Goal: Complete application form: Complete application form

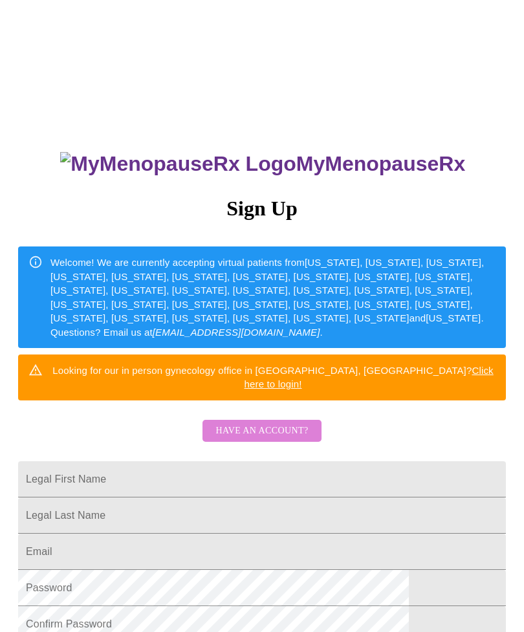
click at [267, 423] on span "Have an account?" at bounding box center [261, 431] width 93 height 16
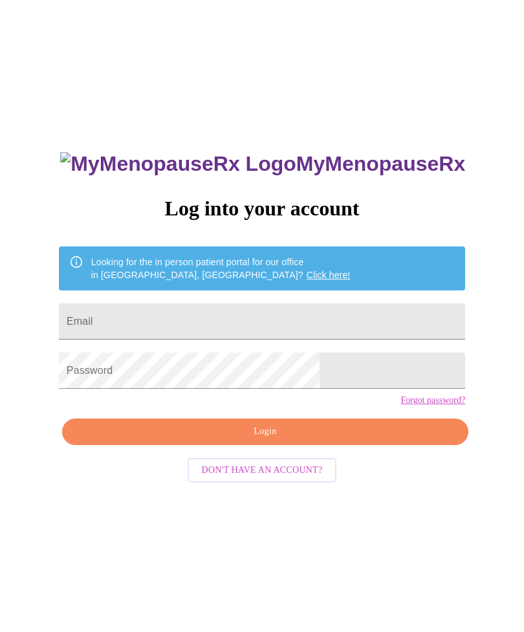
click at [260, 328] on input "Email" at bounding box center [262, 321] width 406 height 36
type input "lmoloi277"
click at [171, 331] on input "Email" at bounding box center [262, 321] width 406 height 36
click at [256, 331] on input "lmoloi277" at bounding box center [262, 321] width 406 height 36
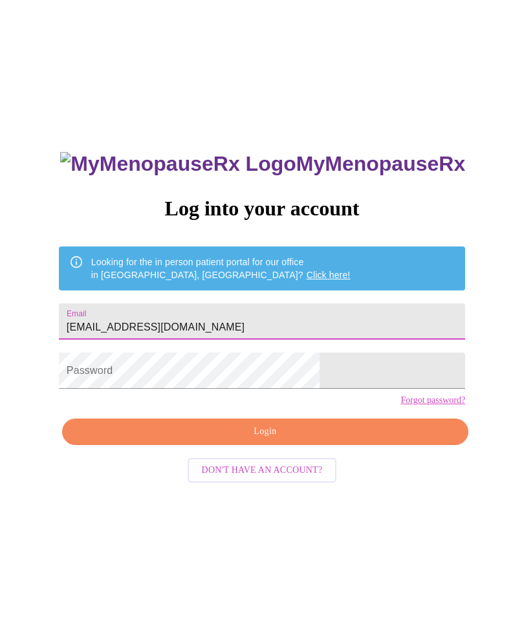
type input "[EMAIL_ADDRESS][DOMAIN_NAME]"
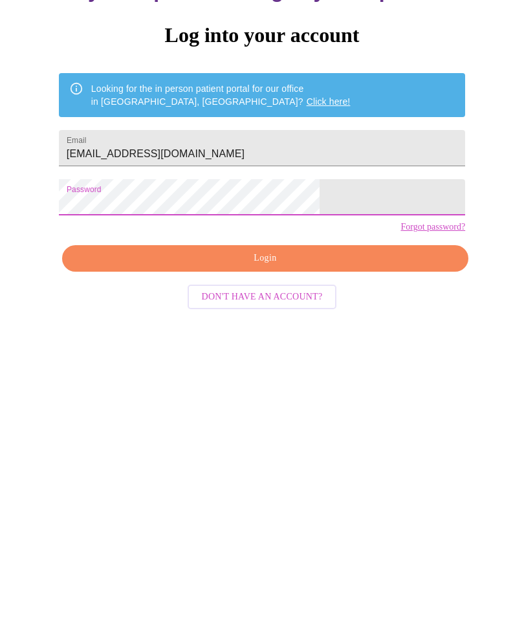
click at [307, 424] on span "Login" at bounding box center [265, 432] width 377 height 16
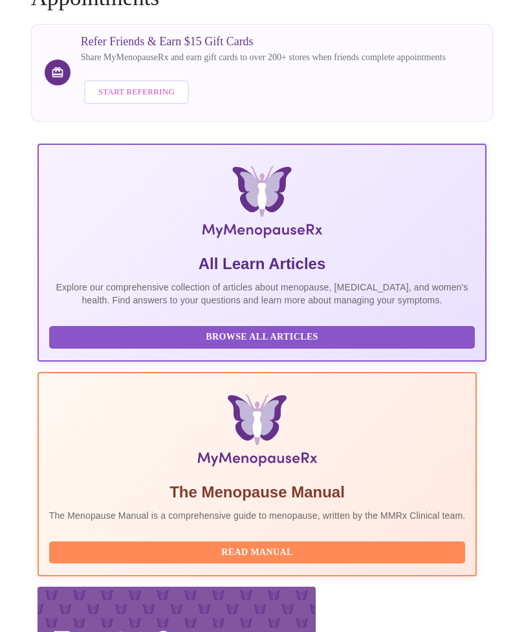
scroll to position [146, 0]
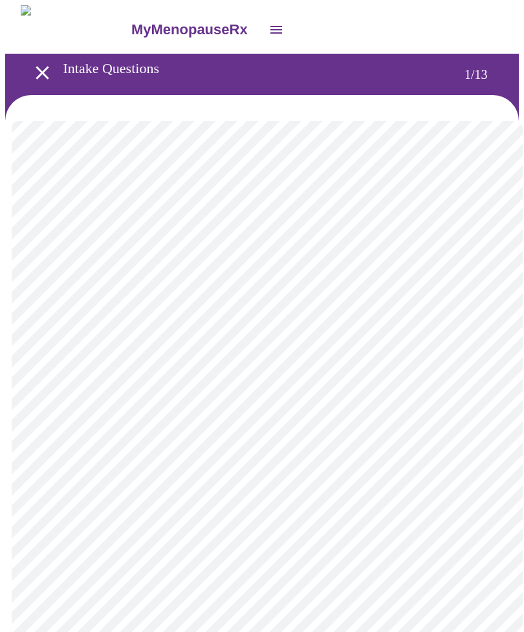
click at [488, 284] on body "MyMenopauseRx Intake Questions 1 / 13" at bounding box center [262, 598] width 514 height 1187
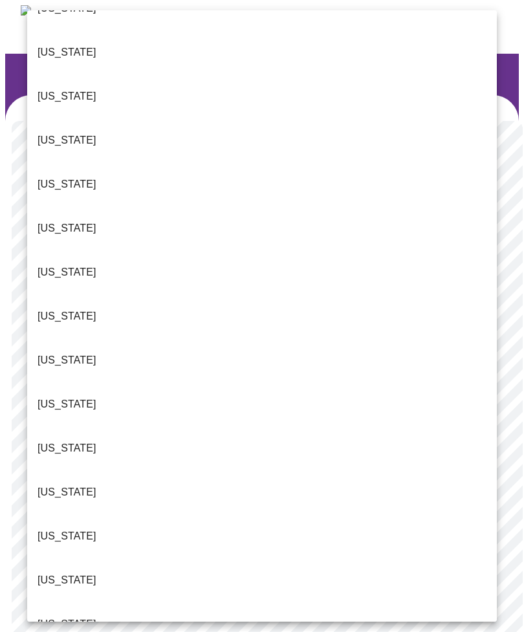
scroll to position [74, 0]
click at [63, 484] on p "Illinois" at bounding box center [67, 492] width 59 height 16
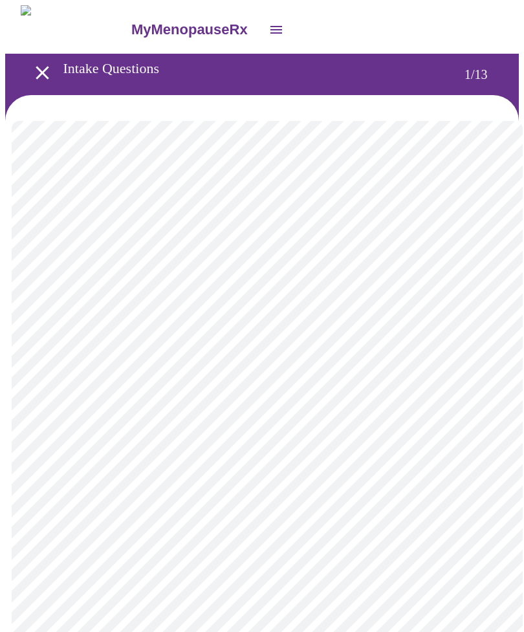
click at [481, 375] on body "MyMenopauseRx Intake Questions 1 / 13" at bounding box center [262, 595] width 514 height 1180
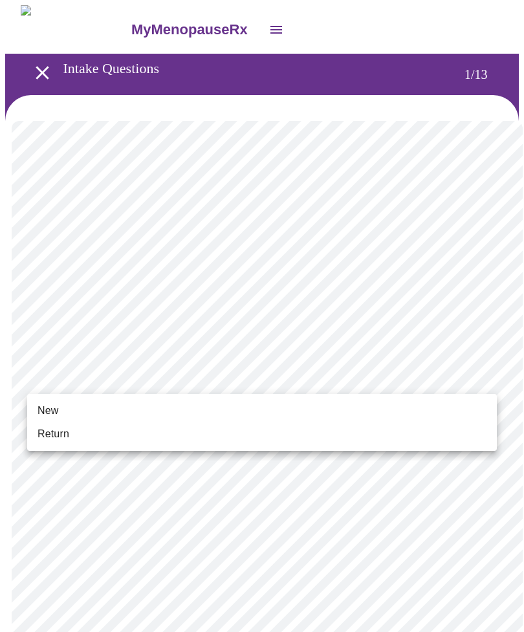
click at [61, 410] on li "New" at bounding box center [262, 410] width 470 height 23
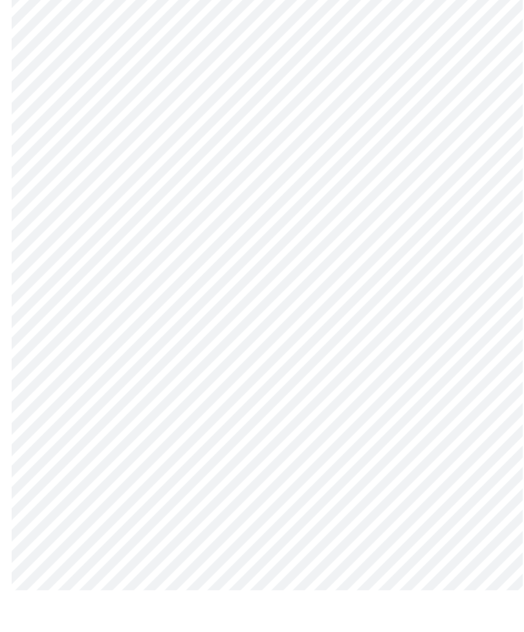
scroll to position [489, 0]
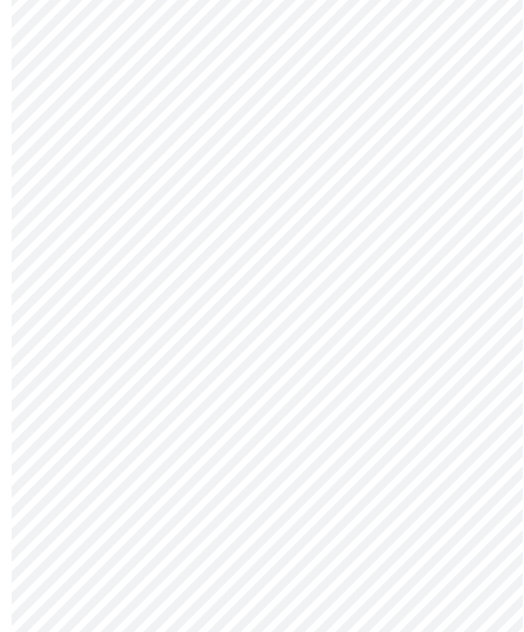
click at [486, 499] on body "MyMenopauseRx Intake Questions 1 / 13" at bounding box center [262, 97] width 514 height 1163
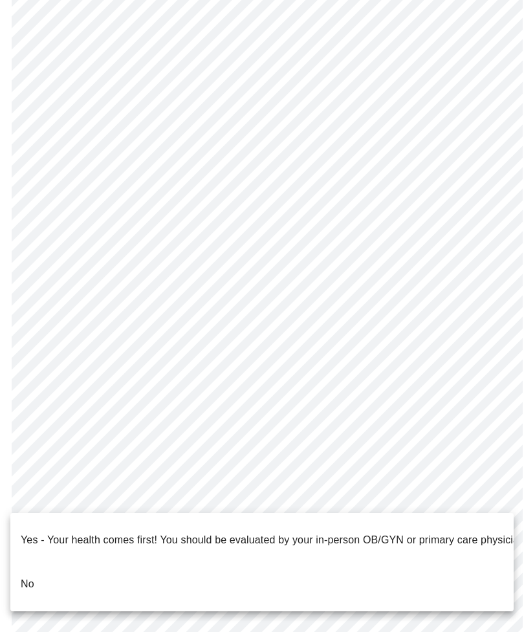
click at [44, 569] on li "No" at bounding box center [261, 584] width 503 height 44
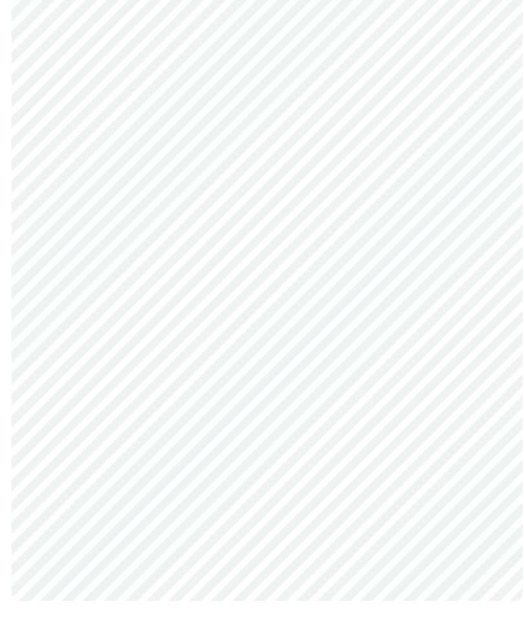
scroll to position [0, 0]
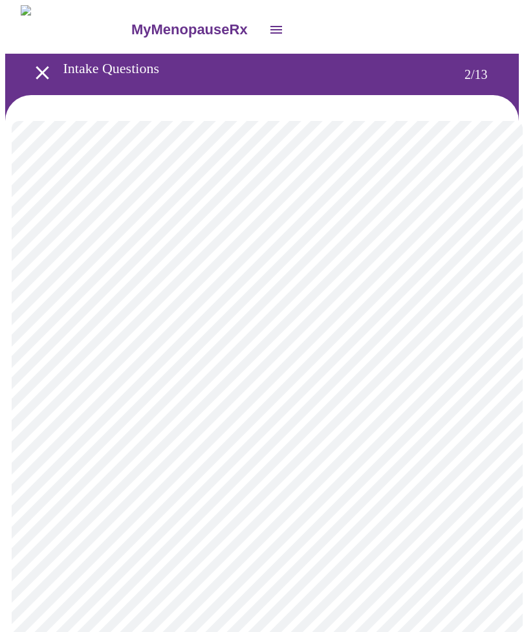
click at [481, 267] on body "MyMenopauseRx Intake Questions 2 / 13" at bounding box center [262, 393] width 514 height 776
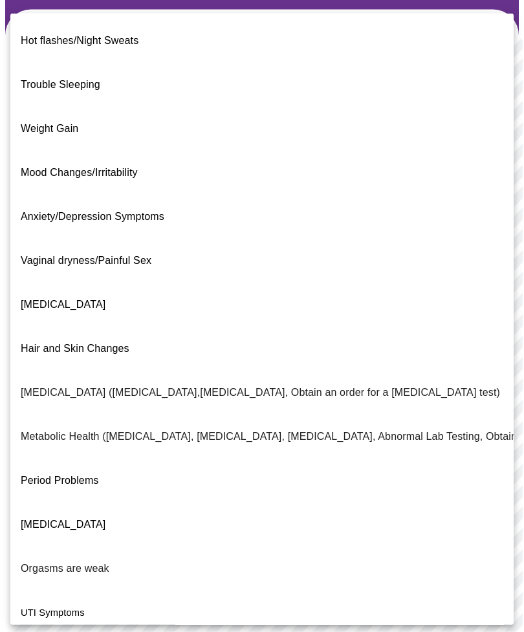
scroll to position [86, 0]
click at [86, 299] on span "Decreased libido" at bounding box center [63, 304] width 85 height 11
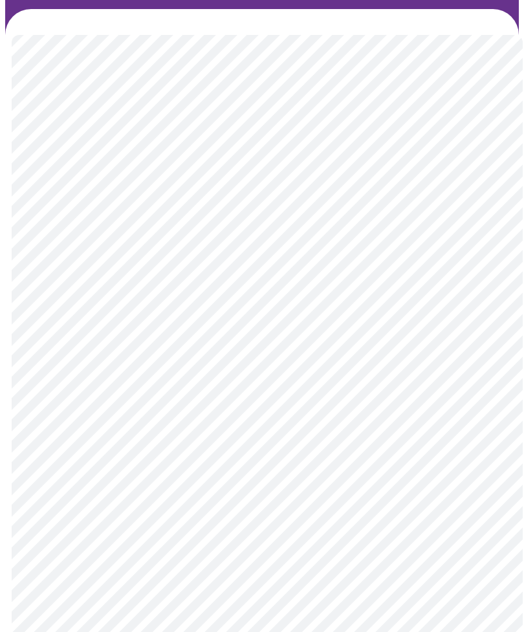
click at [446, 318] on body "MyMenopauseRx Intake Questions 2 / 13" at bounding box center [262, 303] width 514 height 769
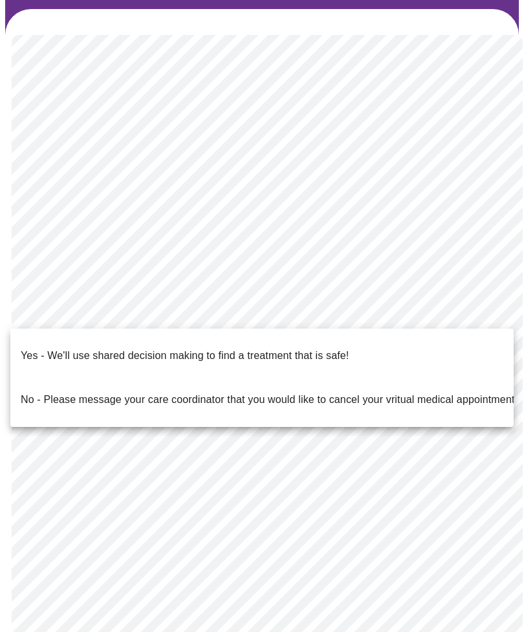
click at [319, 348] on p "Yes - We'll use shared decision making to find a treatment that is safe!" at bounding box center [185, 356] width 328 height 16
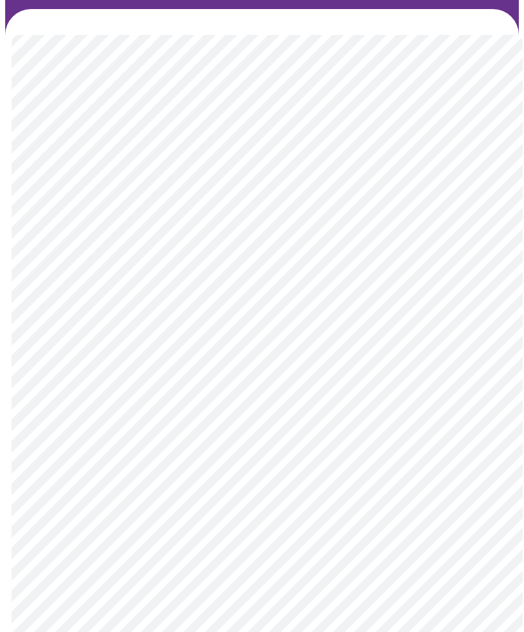
click at [481, 178] on body "MyMenopauseRx Intake Questions 2 / 13" at bounding box center [262, 300] width 514 height 762
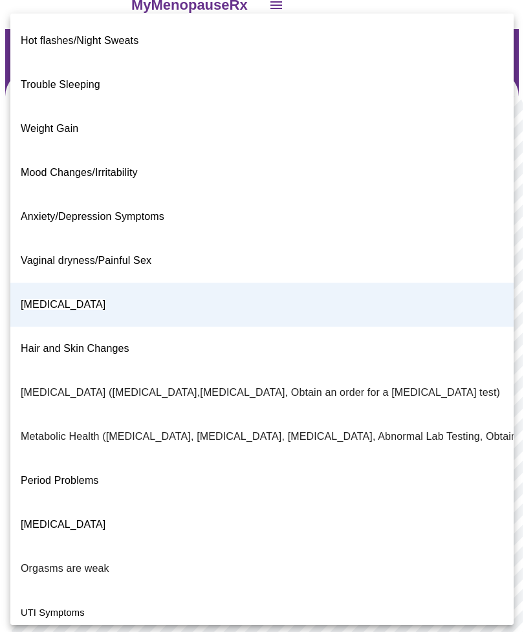
scroll to position [0, 0]
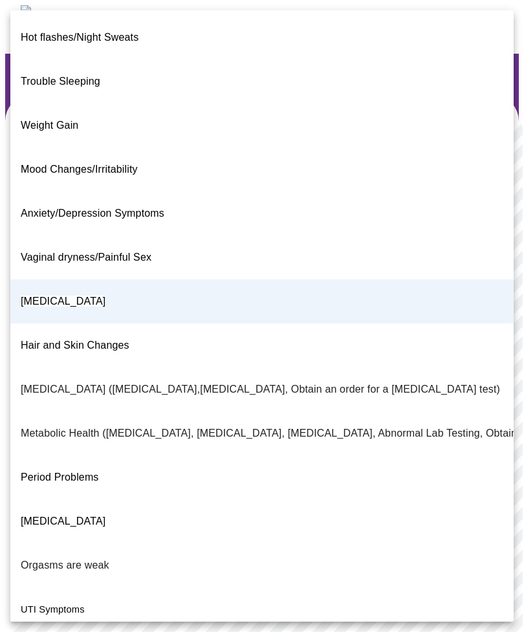
click at [91, 628] on div at bounding box center [262, 316] width 524 height 632
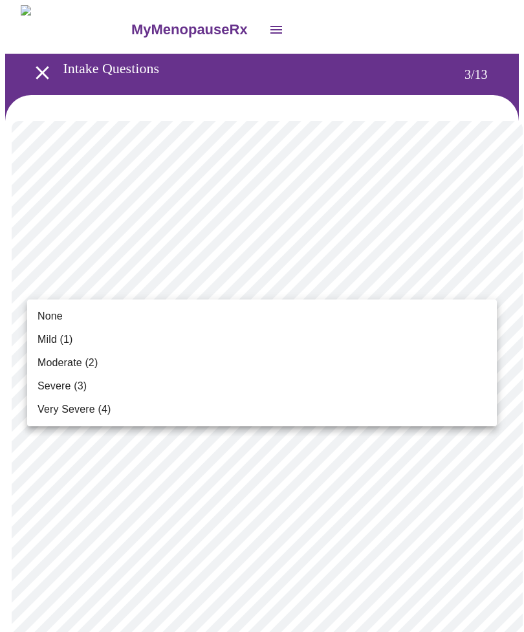
click at [98, 369] on span "Moderate (2)" at bounding box center [68, 363] width 60 height 16
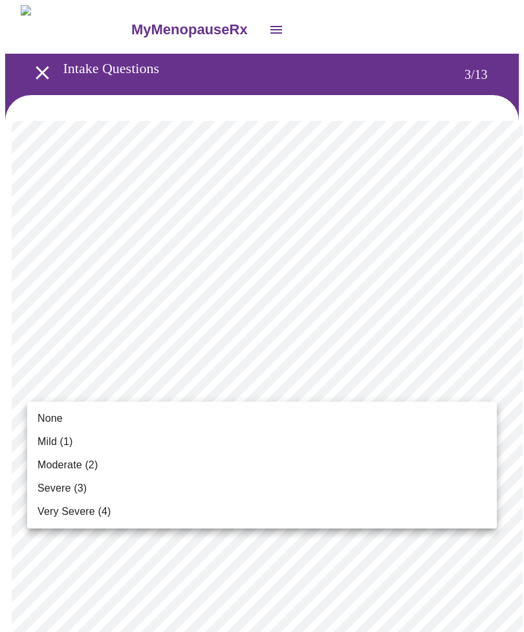
click at [74, 417] on li "None" at bounding box center [262, 418] width 470 height 23
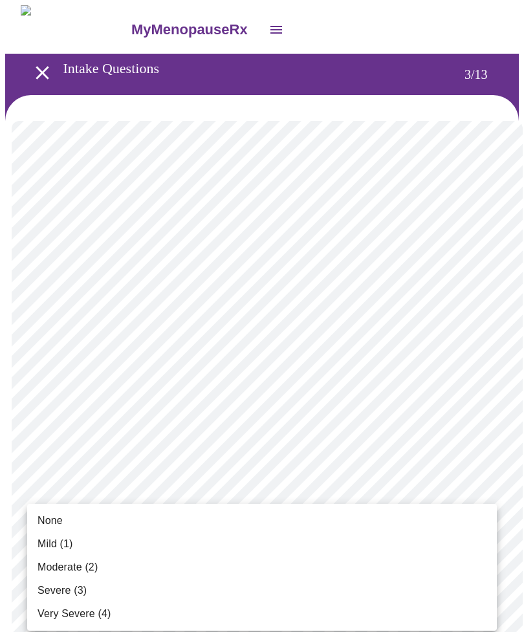
click at [72, 587] on span "Severe (3)" at bounding box center [62, 591] width 49 height 16
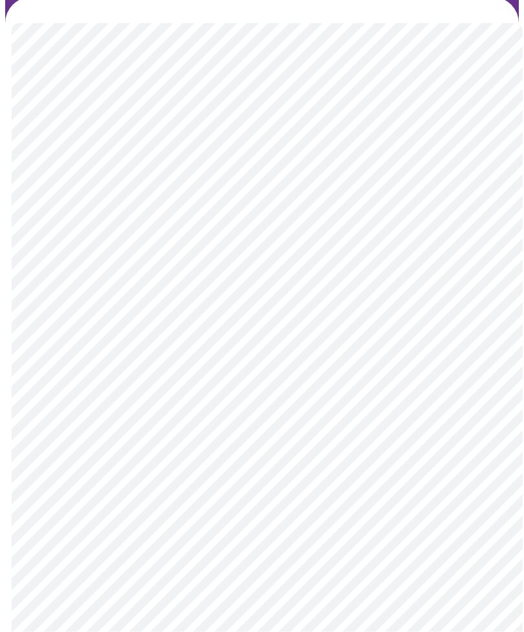
scroll to position [102, 0]
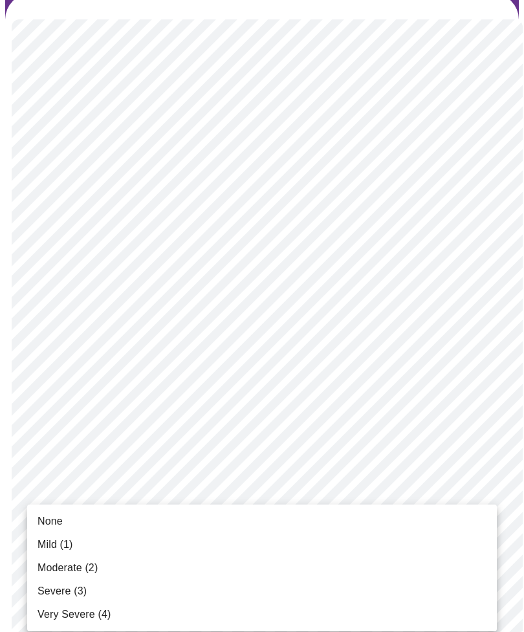
click at [94, 519] on li "None" at bounding box center [262, 521] width 470 height 23
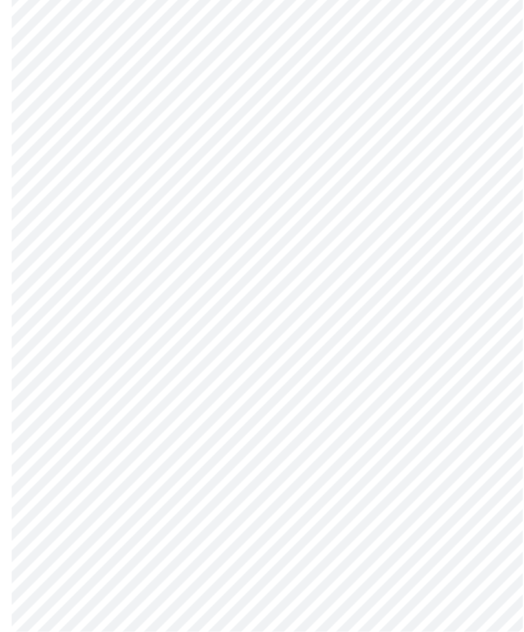
scroll to position [340, 0]
click at [442, 325] on body "MyMenopauseRx Intake Questions 3 / 13" at bounding box center [262, 488] width 514 height 1644
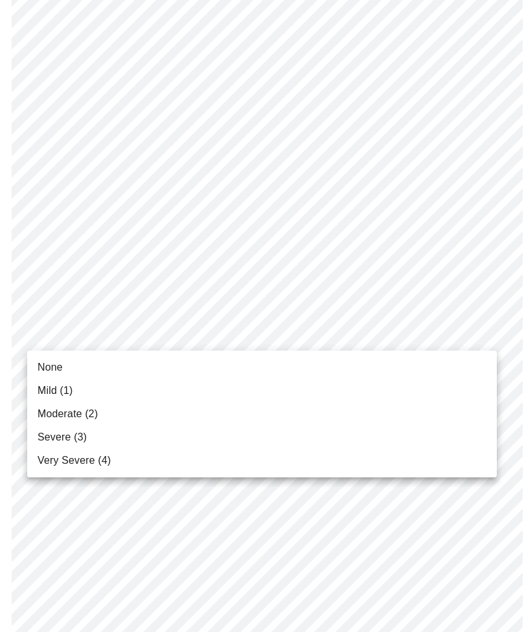
click at [80, 399] on li "Mild (1)" at bounding box center [262, 390] width 470 height 23
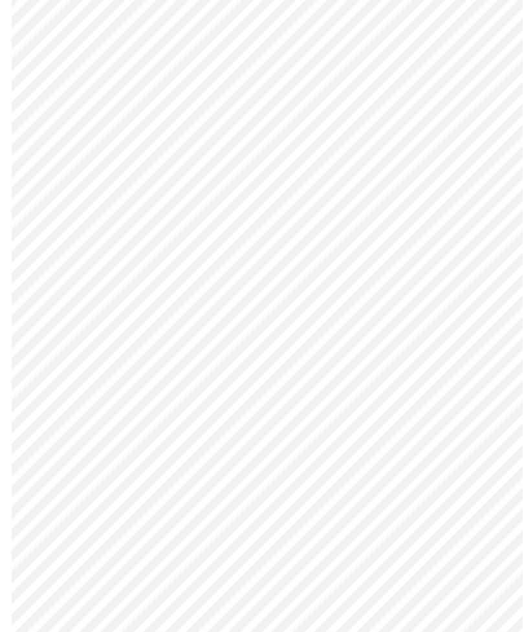
click at [420, 426] on body "MyMenopauseRx Intake Questions 3 / 13" at bounding box center [262, 479] width 514 height 1627
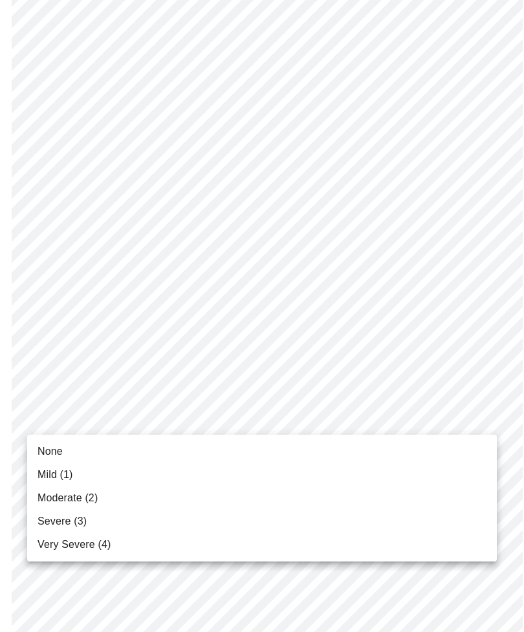
click at [72, 485] on li "Mild (1)" at bounding box center [262, 474] width 470 height 23
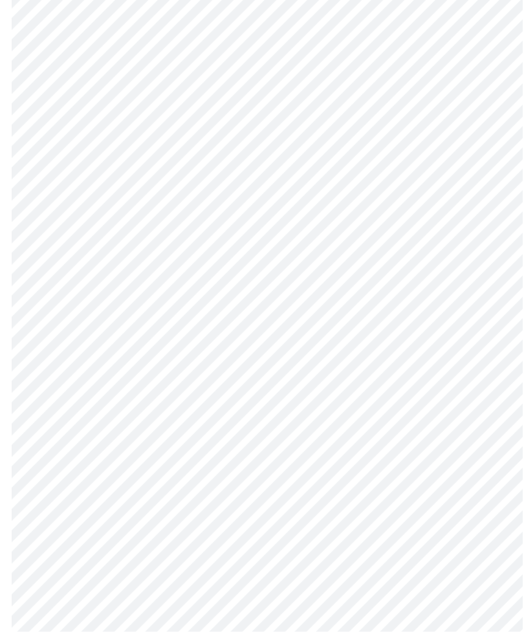
scroll to position [402, 0]
click at [446, 442] on body "MyMenopauseRx Intake Questions 3 / 13" at bounding box center [262, 406] width 514 height 1609
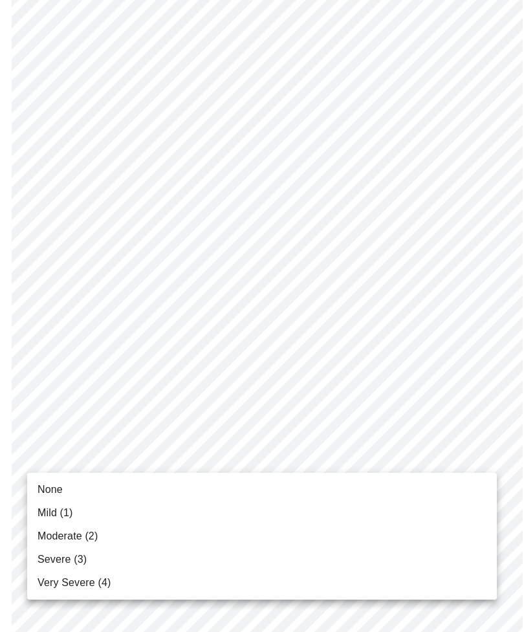
click at [65, 485] on li "None" at bounding box center [262, 489] width 470 height 23
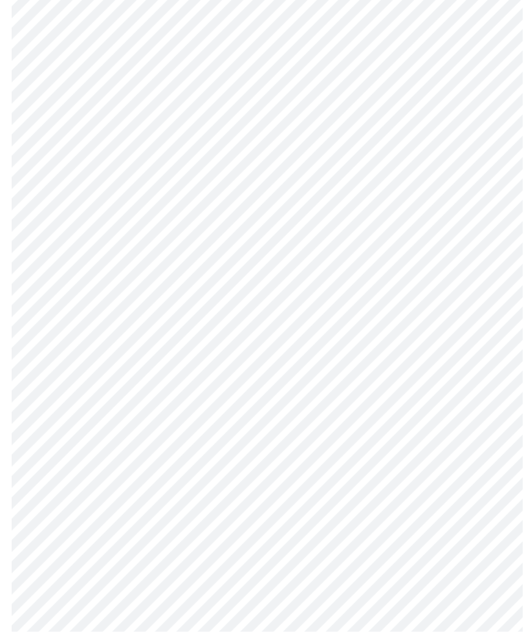
click at [439, 455] on body "MyMenopauseRx Intake Questions 3 / 13" at bounding box center [262, 302] width 514 height 1592
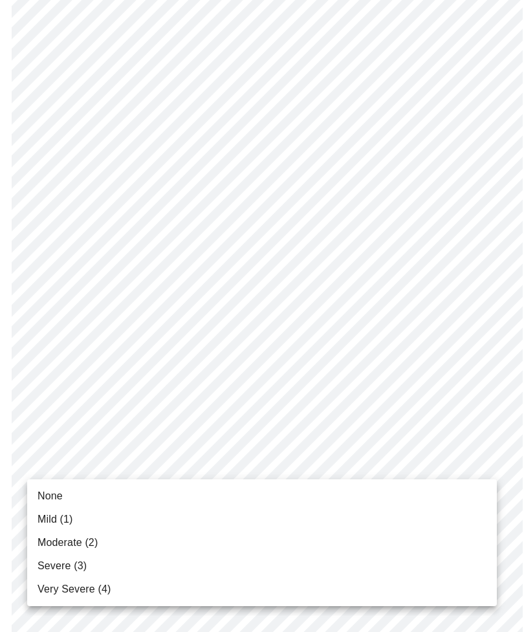
click at [92, 568] on li "Severe (3)" at bounding box center [262, 565] width 470 height 23
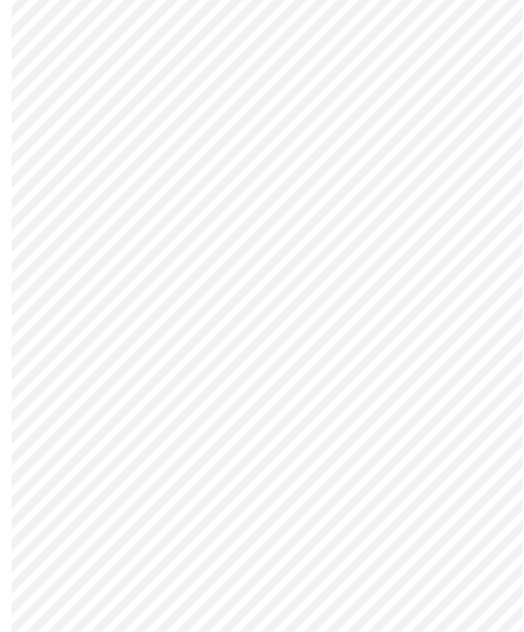
click at [446, 441] on body "MyMenopauseRx Intake Questions 3 / 13" at bounding box center [262, 165] width 514 height 1574
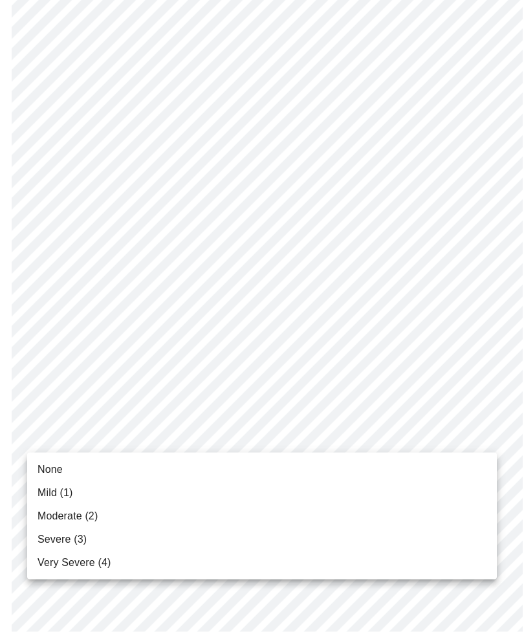
scroll to position [628, 0]
click at [76, 540] on span "Severe (3)" at bounding box center [62, 540] width 49 height 16
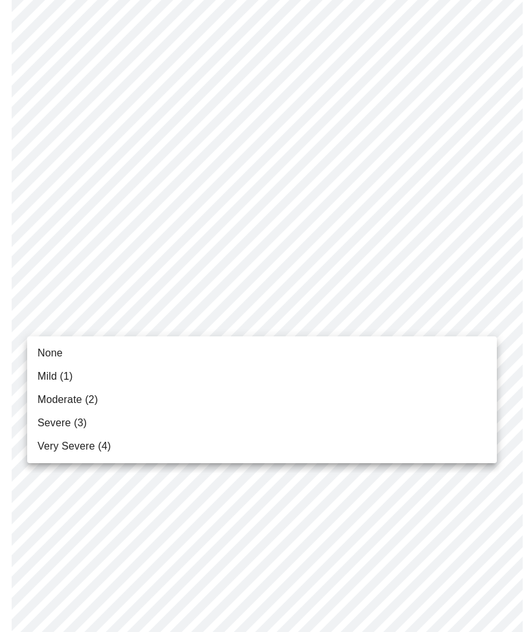
click at [79, 428] on span "Severe (3)" at bounding box center [62, 423] width 49 height 16
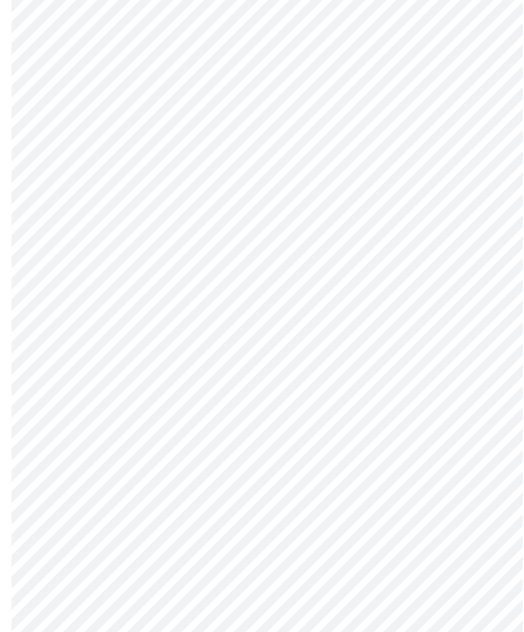
scroll to position [866, 0]
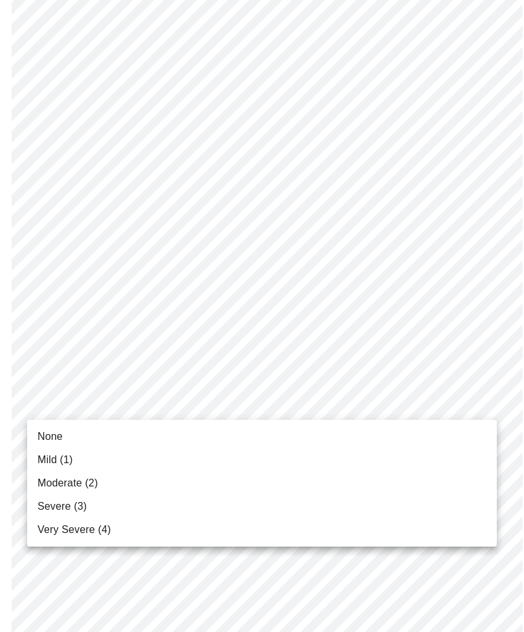
click at [90, 438] on li "None" at bounding box center [262, 436] width 470 height 23
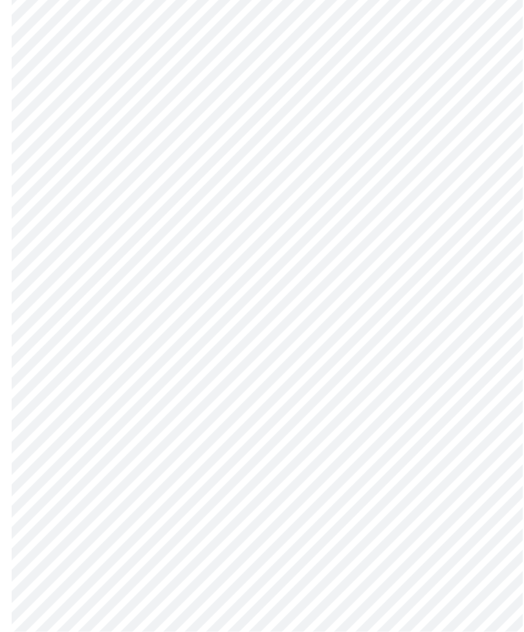
scroll to position [387, 0]
click at [444, 345] on body "MyMenopauseRx Intake Questions 4 / 13" at bounding box center [262, 229] width 514 height 1222
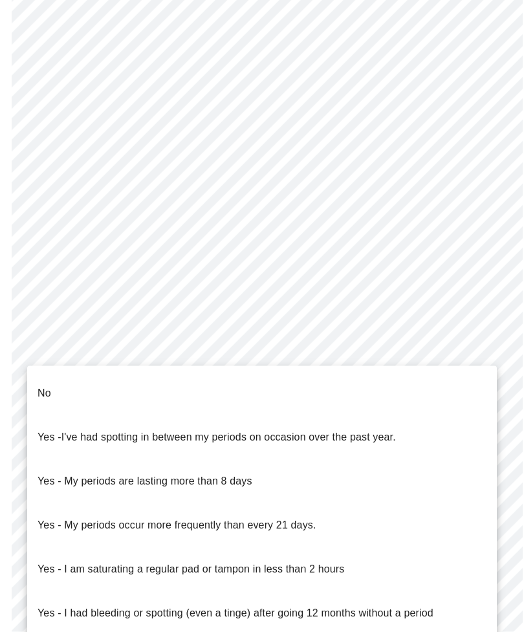
scroll to position [388, 0]
click at [269, 379] on li "No" at bounding box center [262, 393] width 470 height 44
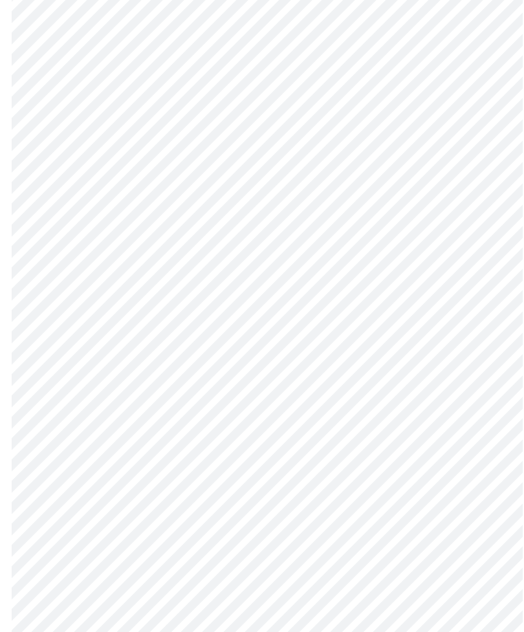
click at [421, 436] on body "MyMenopauseRx Intake Questions 4 / 13" at bounding box center [262, 225] width 514 height 1214
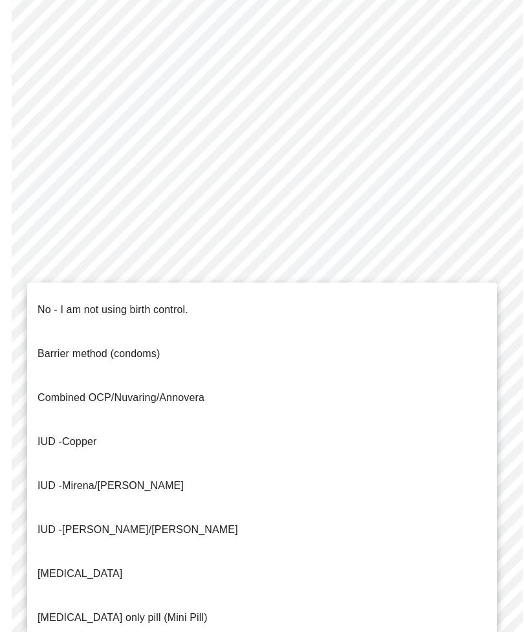
click at [206, 298] on li "No - I am not using birth control." at bounding box center [262, 310] width 470 height 44
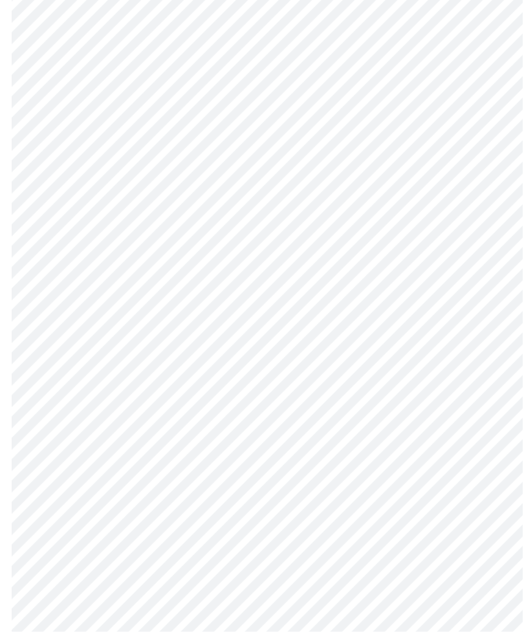
scroll to position [534, 0]
click at [333, 391] on body "MyMenopauseRx Intake Questions 4 / 13" at bounding box center [262, 74] width 514 height 1207
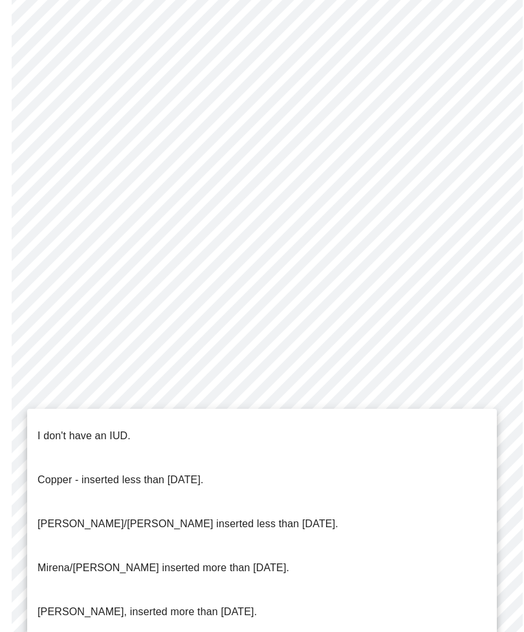
click at [193, 426] on li "I don't have an IUD." at bounding box center [262, 436] width 470 height 44
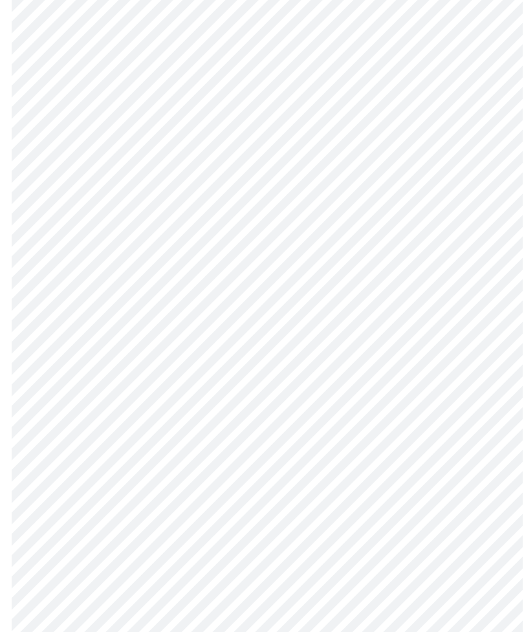
click at [400, 494] on body "MyMenopauseRx Intake Questions 4 / 13" at bounding box center [262, 79] width 514 height 1200
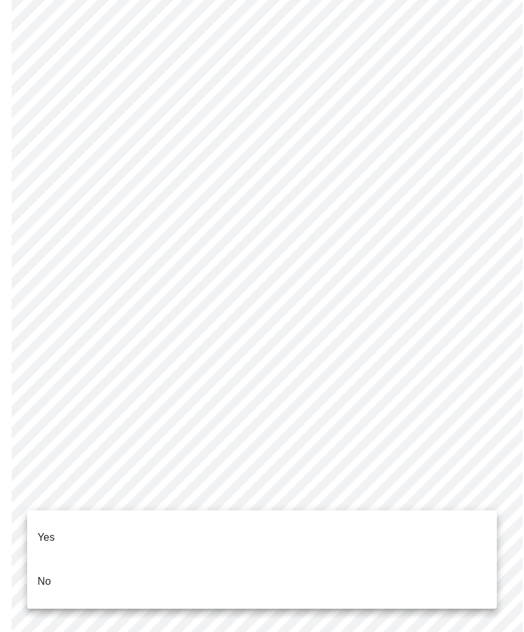
click at [135, 529] on li "Yes" at bounding box center [262, 538] width 470 height 44
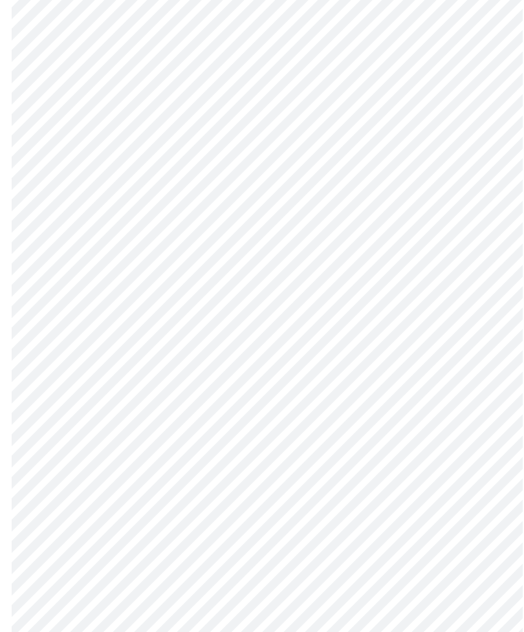
scroll to position [0, 0]
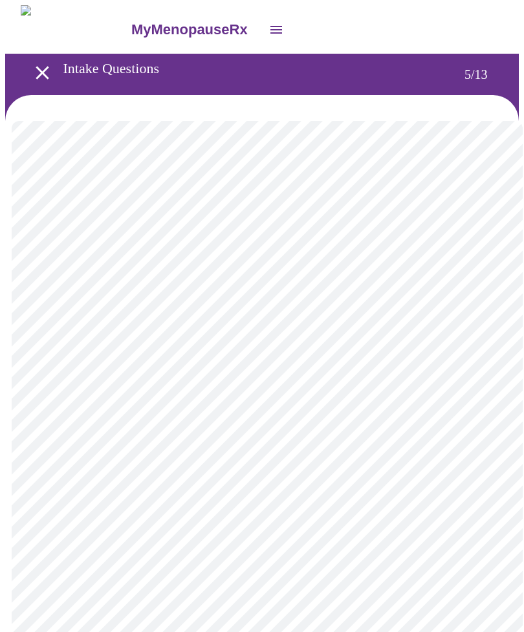
click at [421, 336] on body "MyMenopauseRx Intake Questions 5 / 13" at bounding box center [262, 468] width 514 height 926
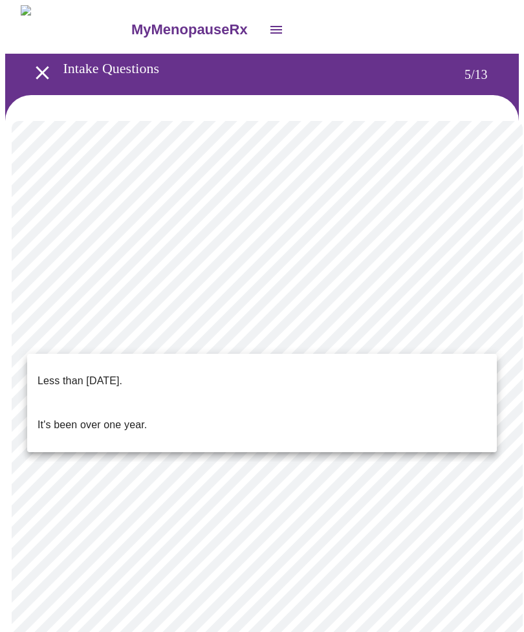
click at [170, 373] on li "Less than one year ago." at bounding box center [262, 381] width 470 height 44
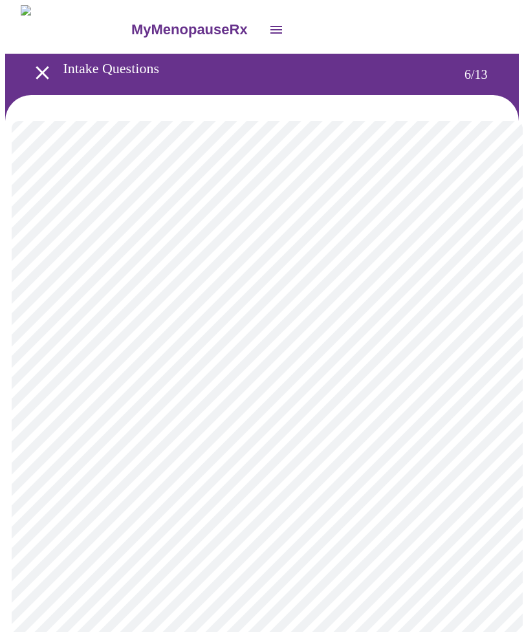
click at [256, 376] on body "MyMenopauseRx Intake Questions 6 / 13" at bounding box center [262, 350] width 514 height 690
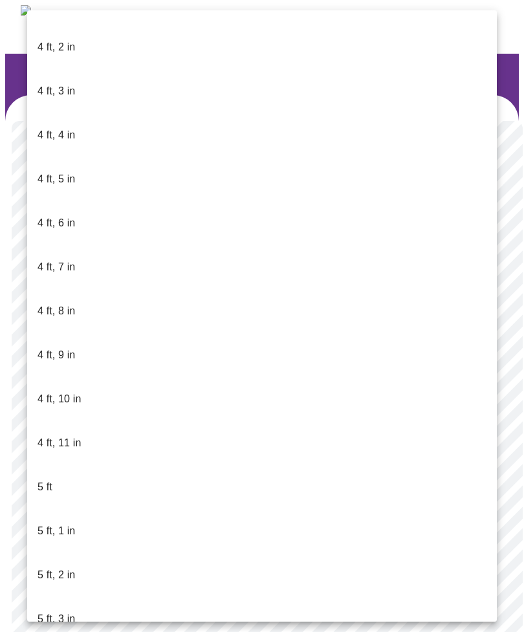
scroll to position [635, 0]
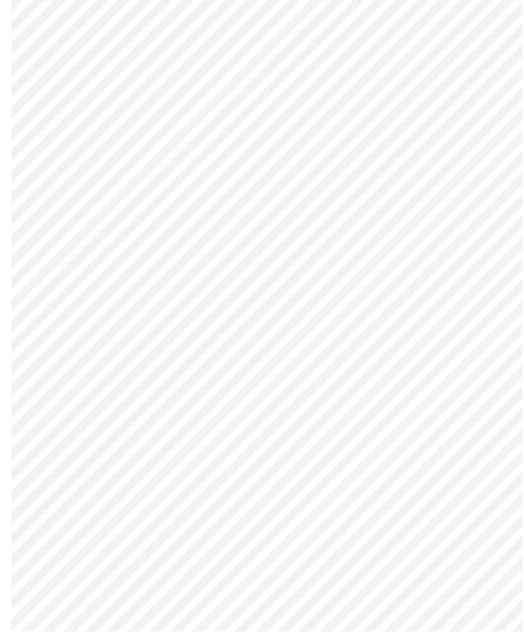
scroll to position [3217, 0]
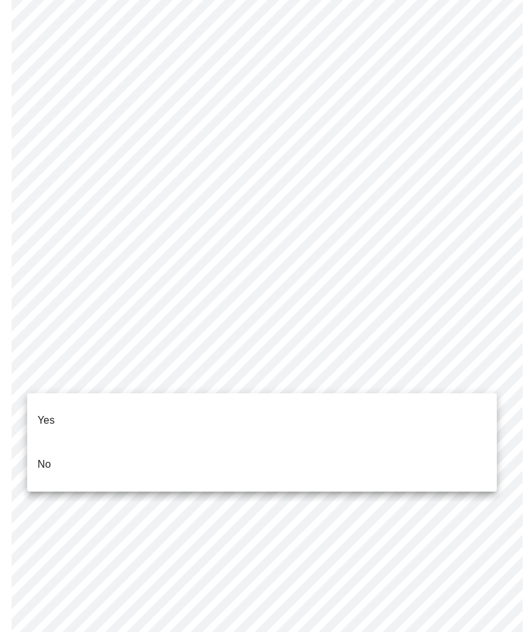
click at [225, 444] on li "No" at bounding box center [262, 465] width 470 height 44
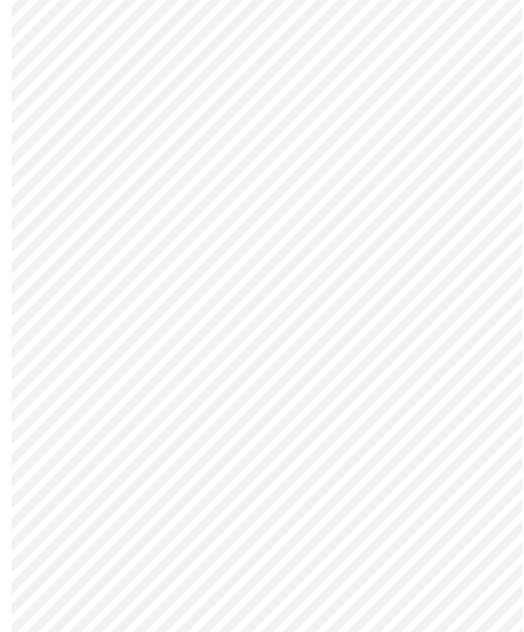
scroll to position [589, 0]
click at [480, 494] on body "MyMenopauseRx Intake Questions 8 / 13" at bounding box center [262, 47] width 514 height 1262
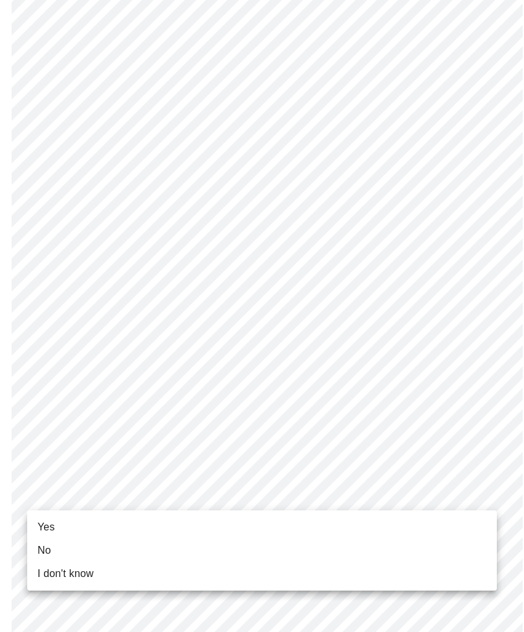
click at [57, 516] on li "Yes" at bounding box center [262, 527] width 470 height 23
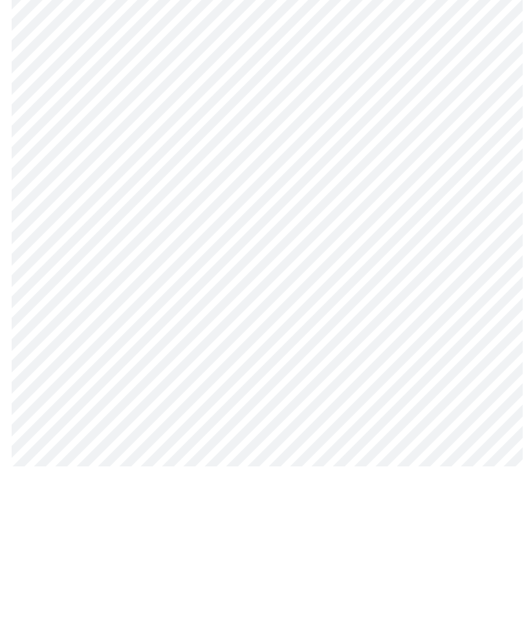
scroll to position [0, 0]
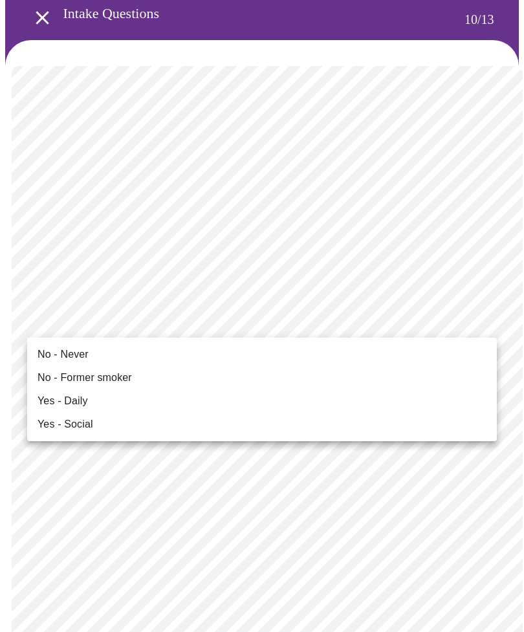
click at [62, 355] on span "No - Never" at bounding box center [63, 355] width 51 height 16
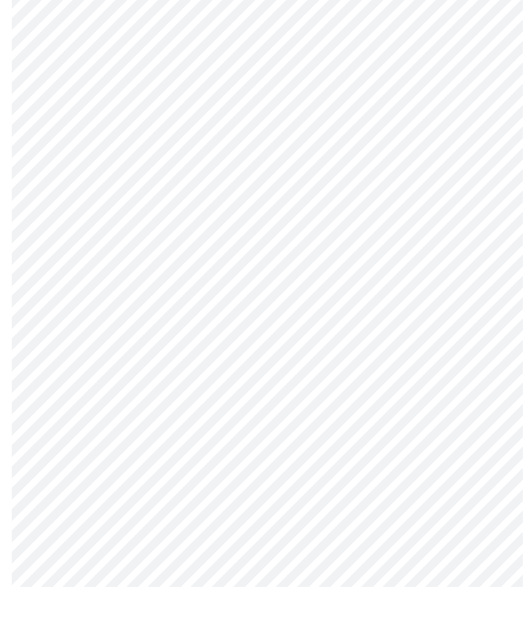
scroll to position [1018, 0]
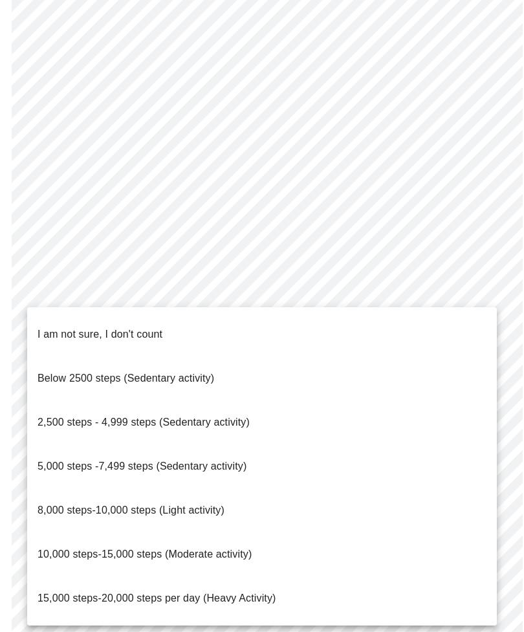
click at [261, 406] on li "2,500 steps - 4,999 steps (Sedentary activity)" at bounding box center [262, 422] width 470 height 44
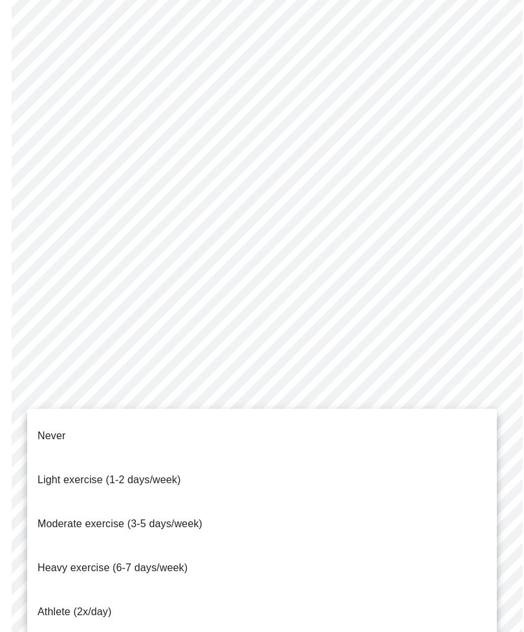
click at [172, 468] on span "Light exercise (1-2 days/week)" at bounding box center [110, 480] width 144 height 36
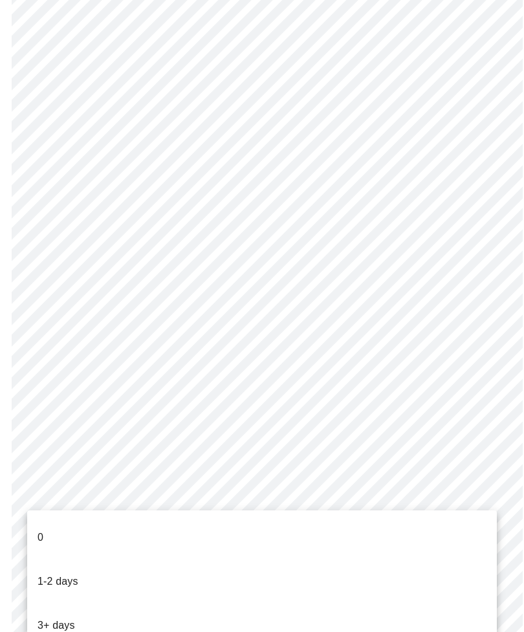
click at [49, 522] on li "0" at bounding box center [262, 538] width 470 height 44
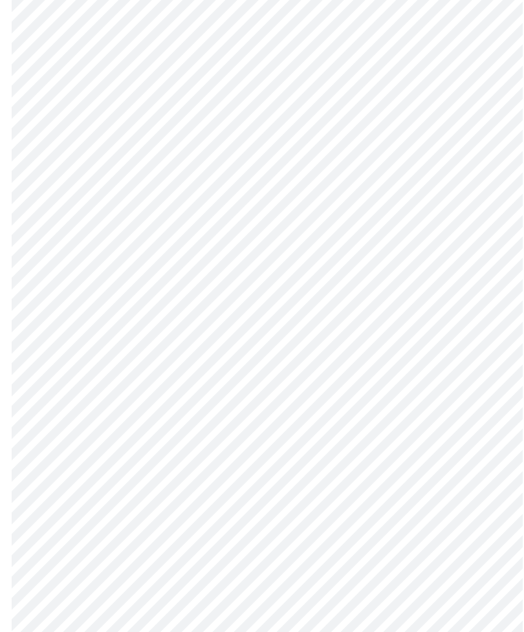
scroll to position [0, 0]
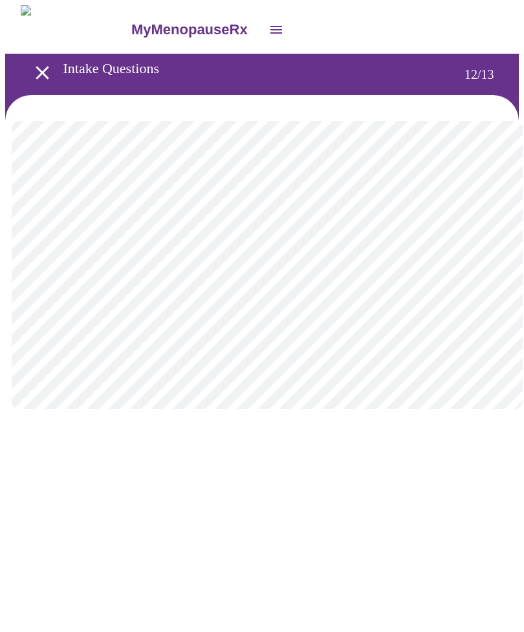
click at [481, 269] on body "MyMenopauseRx Intake Questions 12 / 13" at bounding box center [262, 220] width 514 height 430
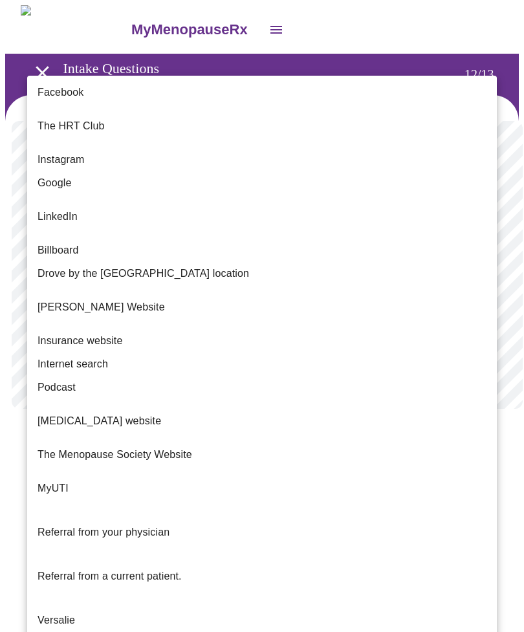
click at [69, 175] on span "Google" at bounding box center [55, 183] width 34 height 16
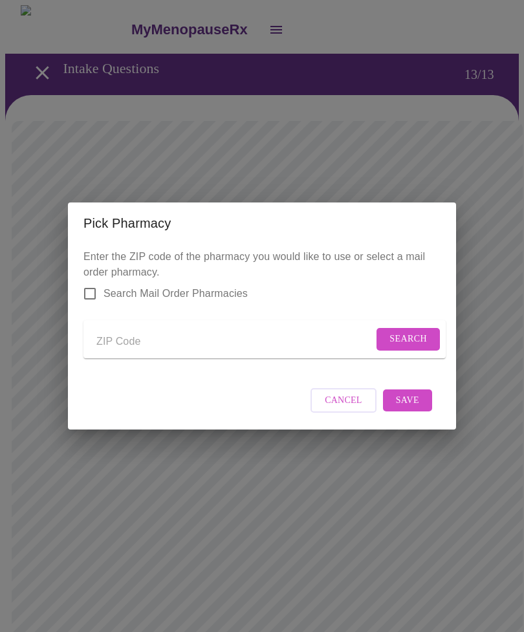
click at [294, 333] on input "Send a message to your care team" at bounding box center [234, 341] width 277 height 21
type input "60827"
click at [430, 336] on button "Search" at bounding box center [408, 339] width 63 height 23
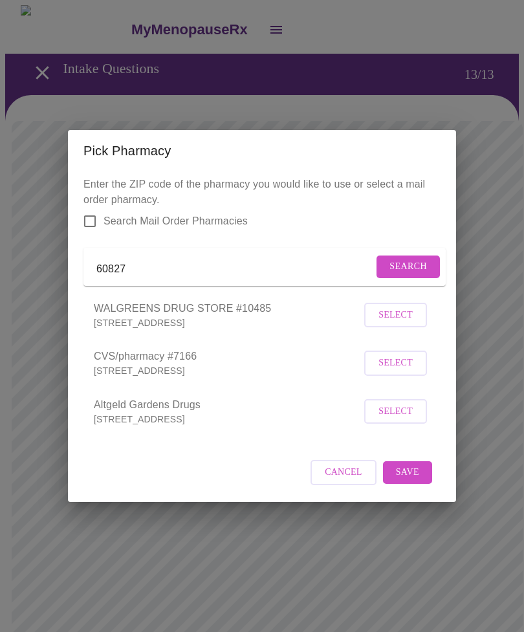
click at [401, 323] on span "Select" at bounding box center [395, 315] width 34 height 16
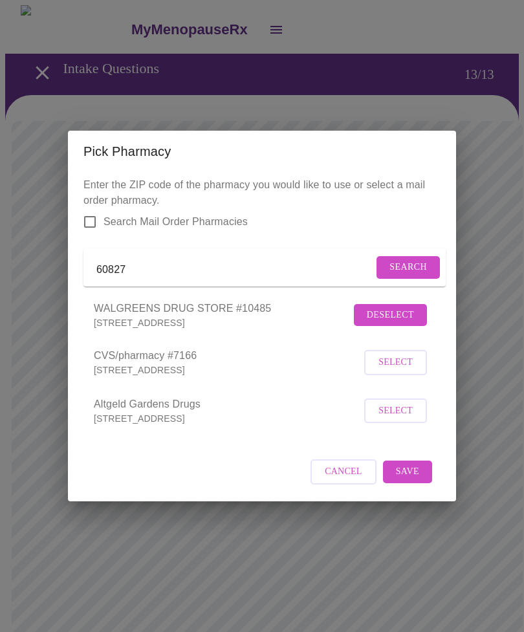
click at [408, 480] on span "Save" at bounding box center [407, 472] width 23 height 16
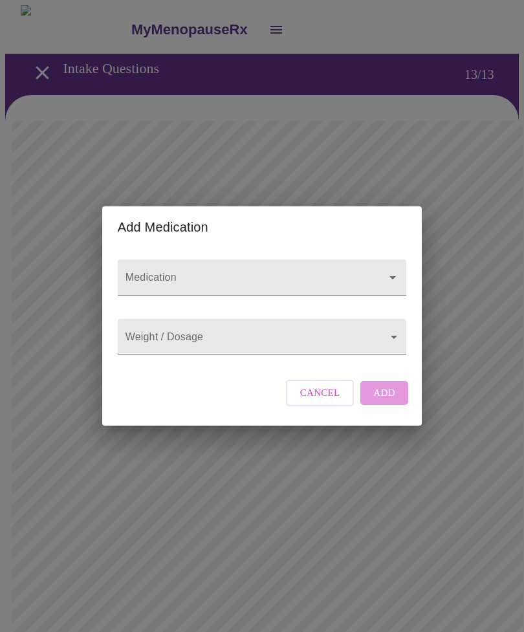
click at [396, 346] on body "MyMenopauseRx Intake Questions 13 / 13 Add Medication Medication Weight / Dosag…" at bounding box center [262, 497] width 514 height 985
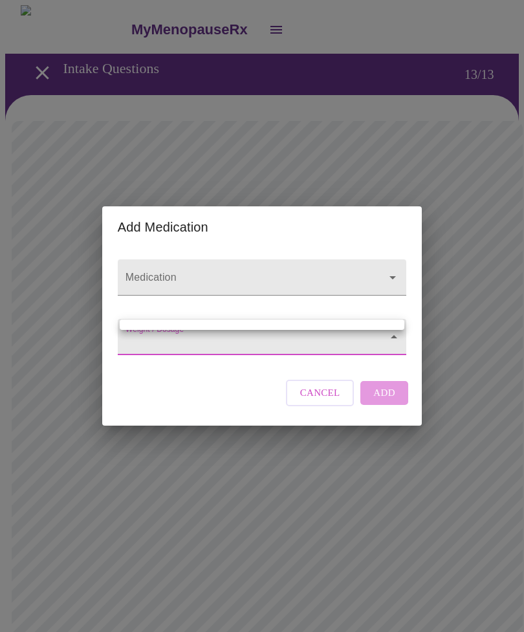
click at [385, 294] on div at bounding box center [262, 316] width 524 height 632
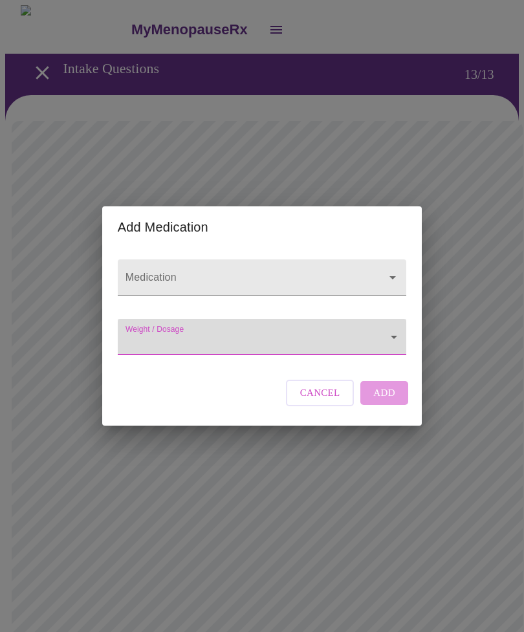
click at [394, 270] on icon "Open" at bounding box center [393, 278] width 16 height 16
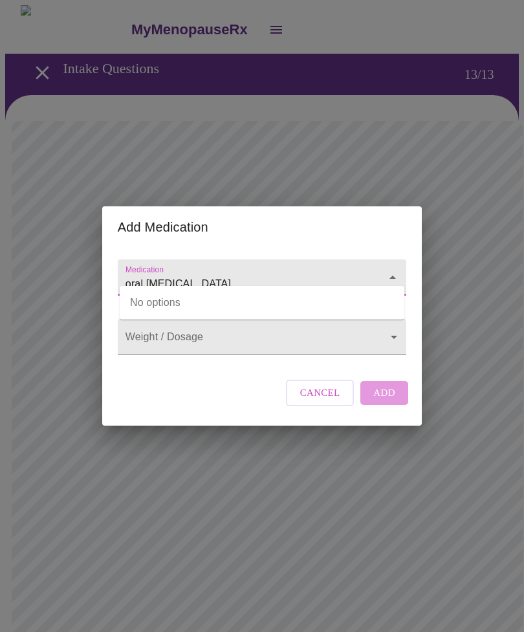
type input "oral minoxidil"
click at [399, 351] on body "MyMenopauseRx Intake Questions 13 / 13 Add Medication Medication oral minoxidil…" at bounding box center [262, 497] width 514 height 985
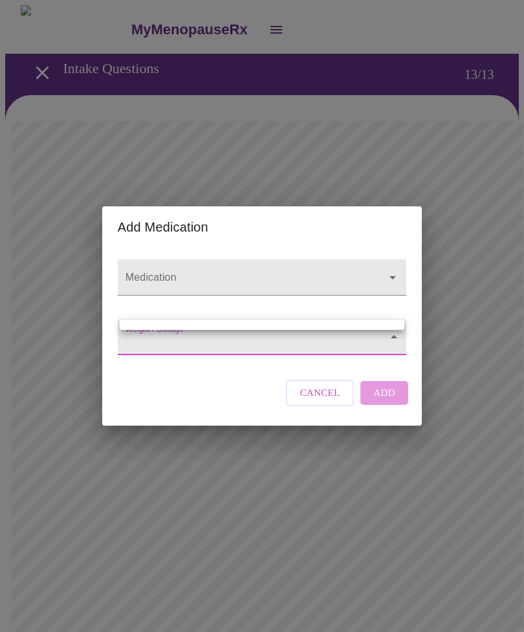
click at [412, 375] on div at bounding box center [262, 316] width 524 height 632
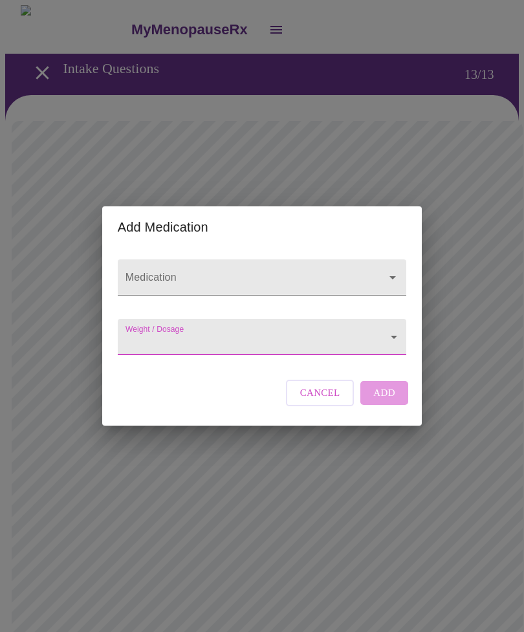
click at [169, 337] on body "MyMenopauseRx Intake Questions 13 / 13 Add Medication Medication Weight / Dosag…" at bounding box center [262, 497] width 514 height 985
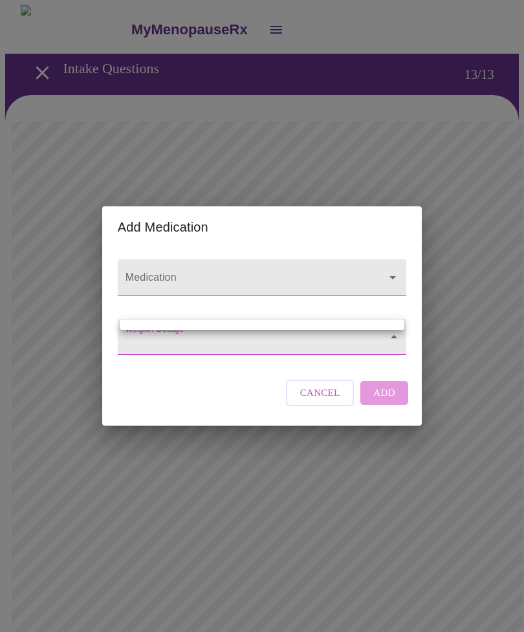
click at [206, 327] on ul at bounding box center [262, 325] width 285 height 10
click at [158, 350] on div at bounding box center [262, 316] width 524 height 632
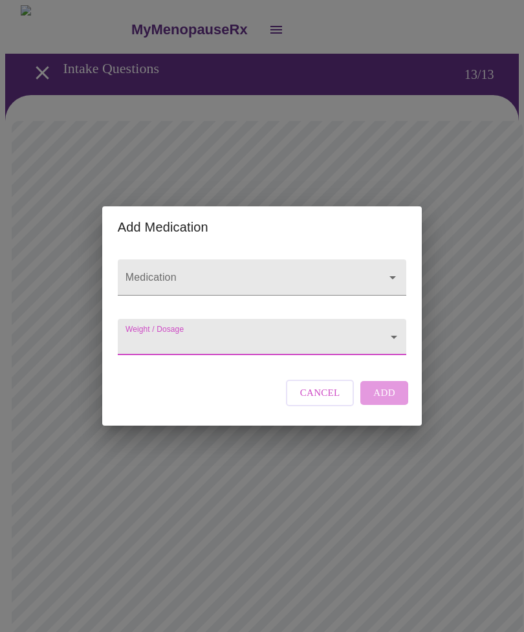
click at [157, 350] on body "MyMenopauseRx Intake Questions 13 / 13 Add Medication Medication Weight / Dosag…" at bounding box center [262, 497] width 514 height 985
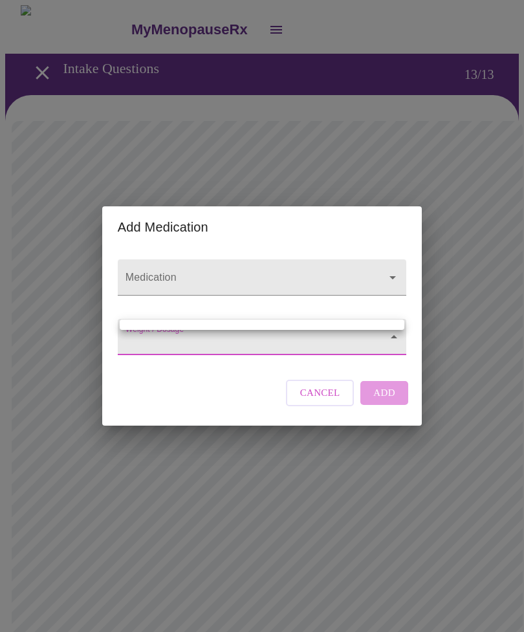
click at [330, 289] on div at bounding box center [262, 316] width 524 height 632
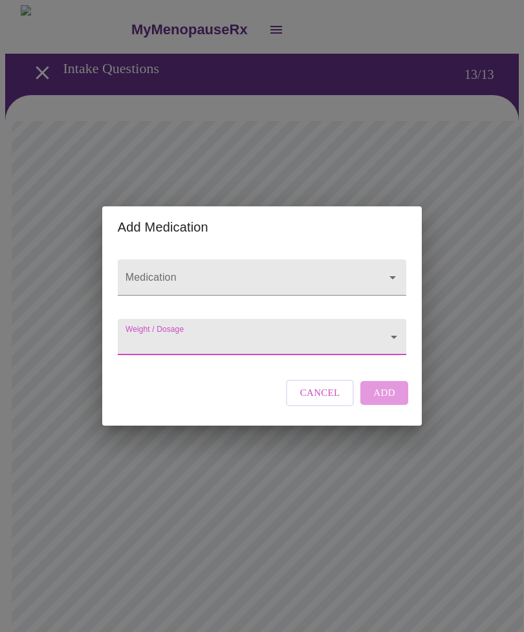
click at [395, 332] on body "MyMenopauseRx Intake Questions 13 / 13 Add Medication Medication Weight / Dosag…" at bounding box center [262, 497] width 514 height 985
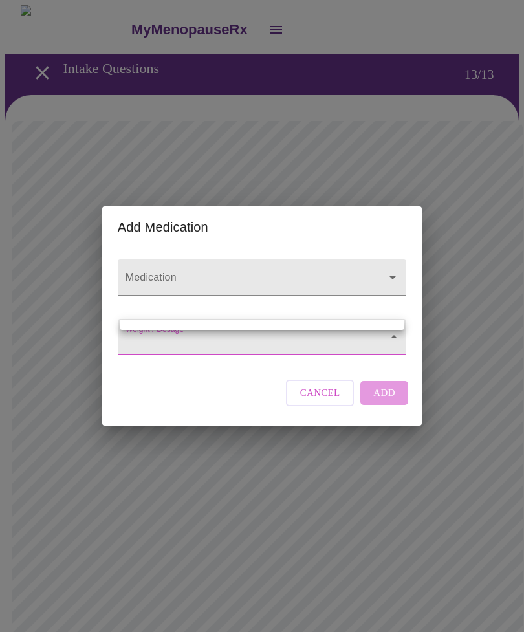
click at [329, 323] on ul at bounding box center [262, 325] width 285 height 10
click at [155, 331] on div at bounding box center [262, 316] width 524 height 632
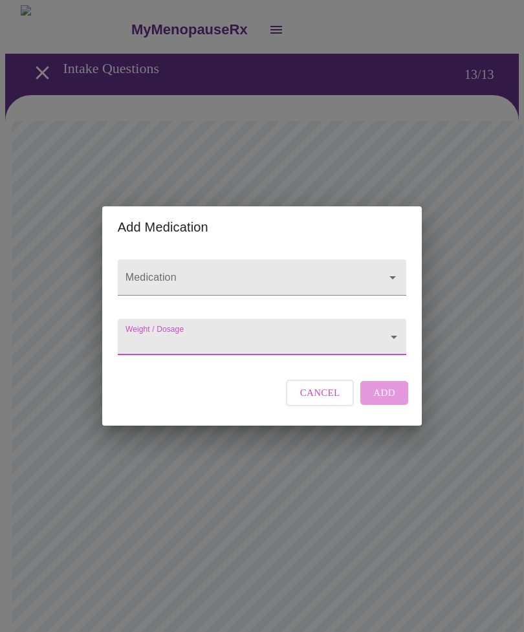
click at [316, 406] on button "Cancel" at bounding box center [320, 393] width 69 height 26
click at [387, 340] on body "MyMenopauseRx Intake Questions 13 / 13 Add Medication Medication Weight / Dosag…" at bounding box center [262, 497] width 514 height 985
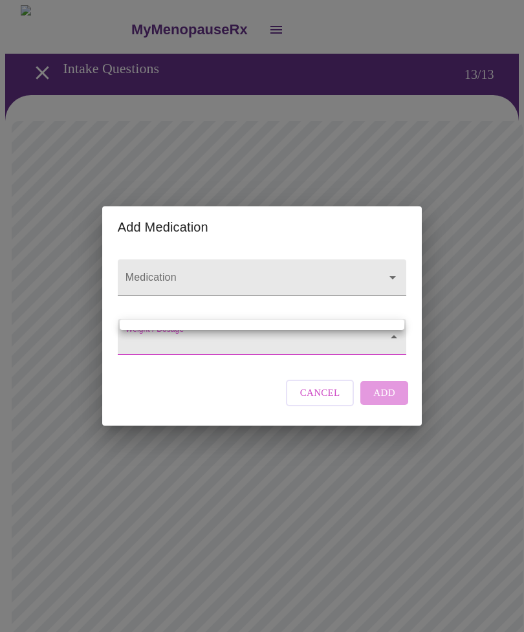
click at [369, 290] on div at bounding box center [262, 316] width 524 height 632
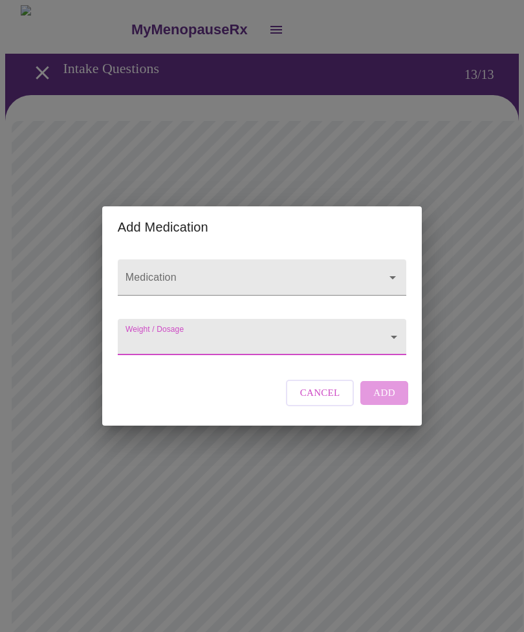
click at [470, 252] on div "Add Medication Medication Weight / Dosage ​ Cancel Add" at bounding box center [262, 316] width 524 height 632
click at [390, 270] on icon "Open" at bounding box center [393, 278] width 16 height 16
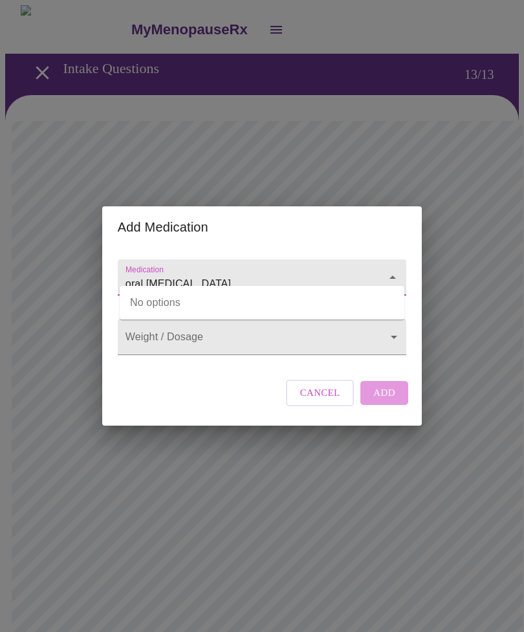
type input "oral minoxidil"
click at [398, 339] on body "MyMenopauseRx Intake Questions 13 / 13 Add Medication Medication oral minoxidil…" at bounding box center [262, 497] width 514 height 985
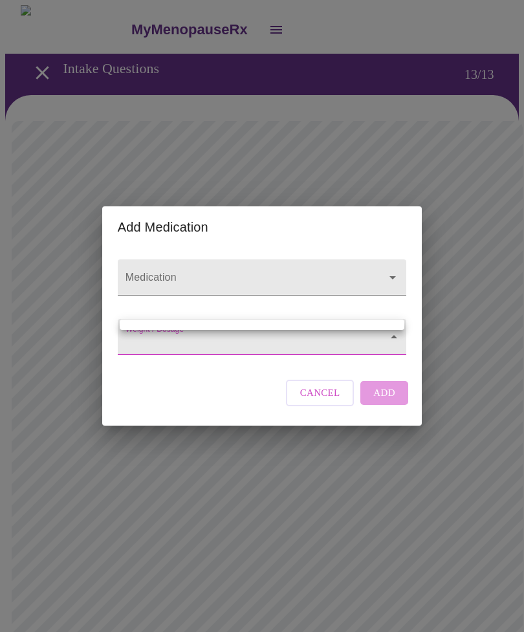
click at [391, 271] on div at bounding box center [262, 316] width 524 height 632
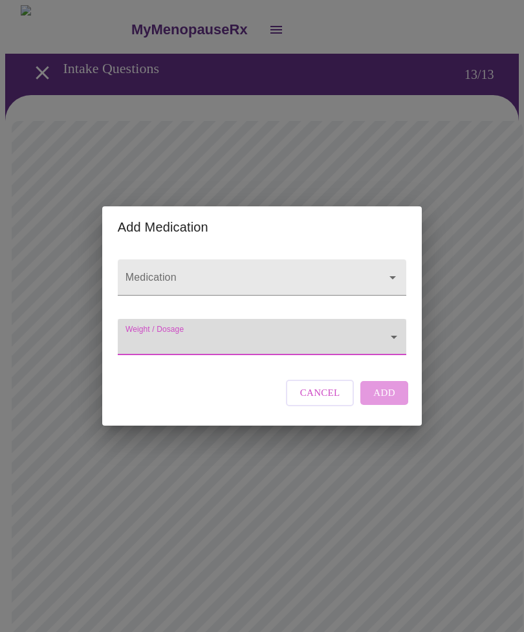
click at [396, 270] on icon "Open" at bounding box center [393, 278] width 16 height 16
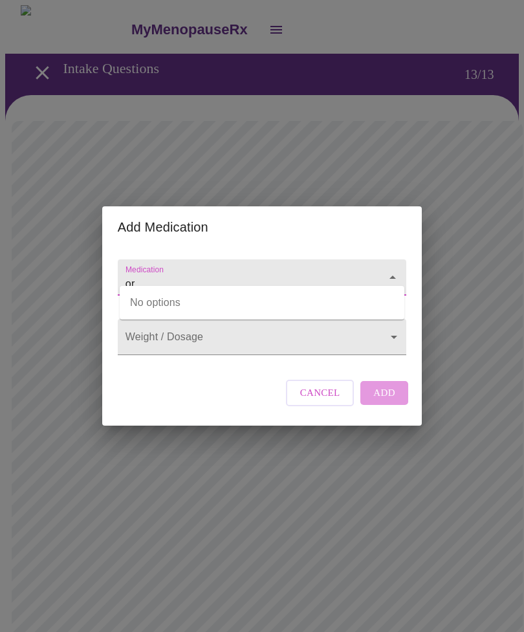
type input "o"
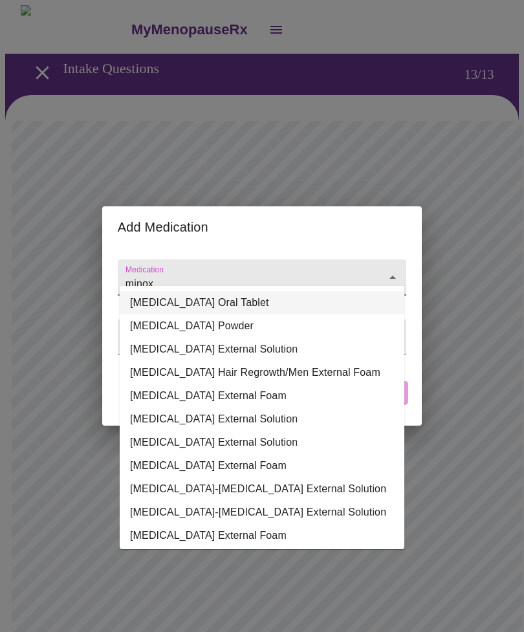
click at [221, 303] on li "Minoxidil Oral Tablet" at bounding box center [262, 302] width 285 height 23
type input "Minoxidil Oral Tablet"
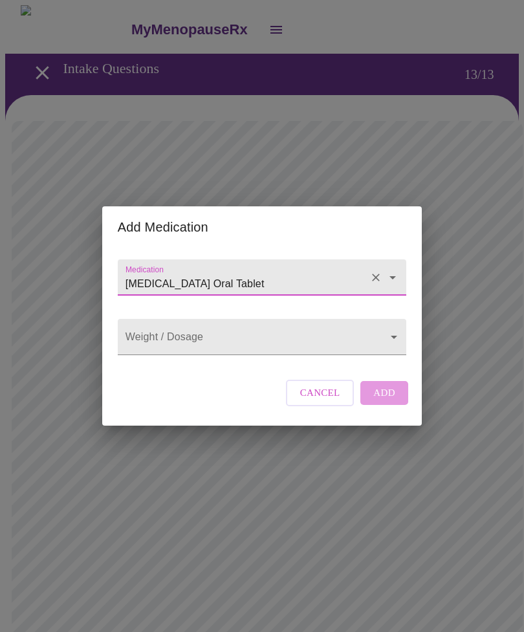
click at [391, 341] on body "MyMenopauseRx Intake Questions 13 / 13 Add Medication Medication Minoxidil Oral…" at bounding box center [262, 497] width 514 height 985
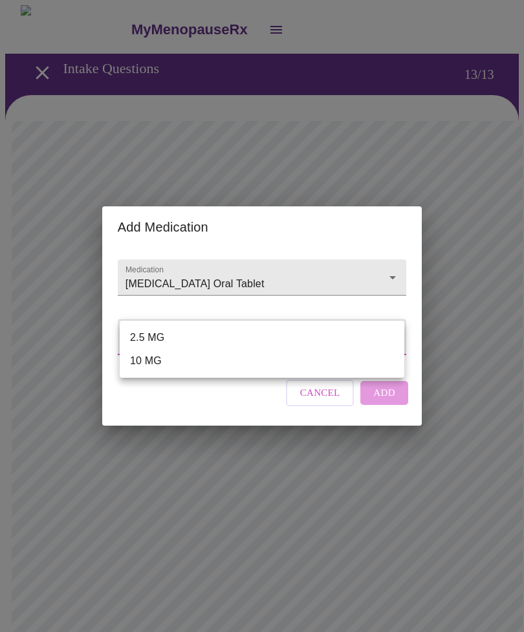
click at [164, 334] on li "2.5 MG" at bounding box center [262, 337] width 285 height 23
type input "2.5 MG"
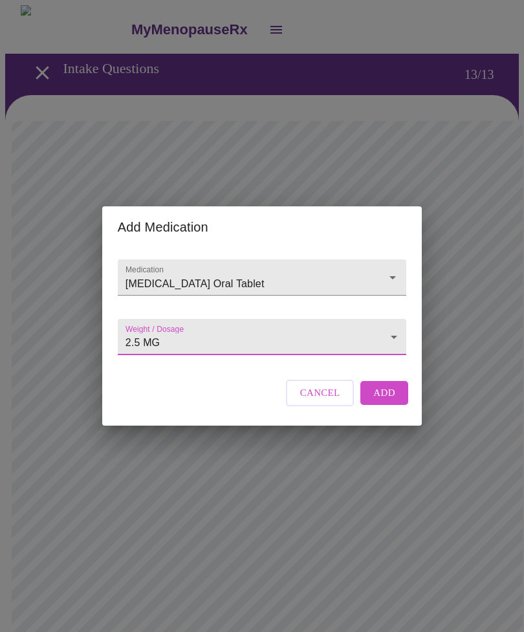
click at [392, 401] on span "Add" at bounding box center [384, 392] width 22 height 17
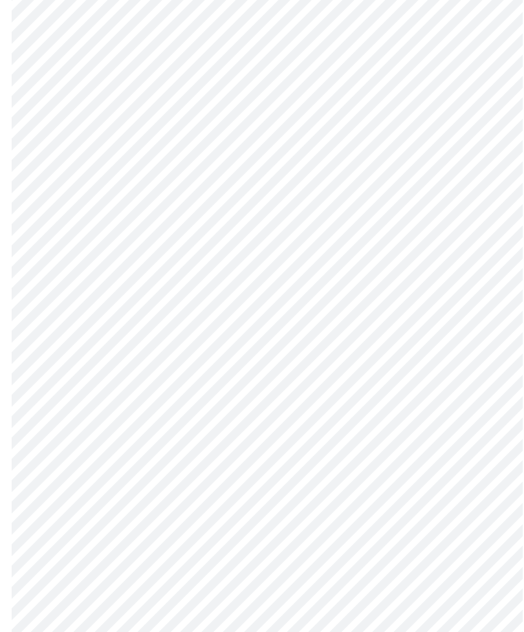
scroll to position [340, 0]
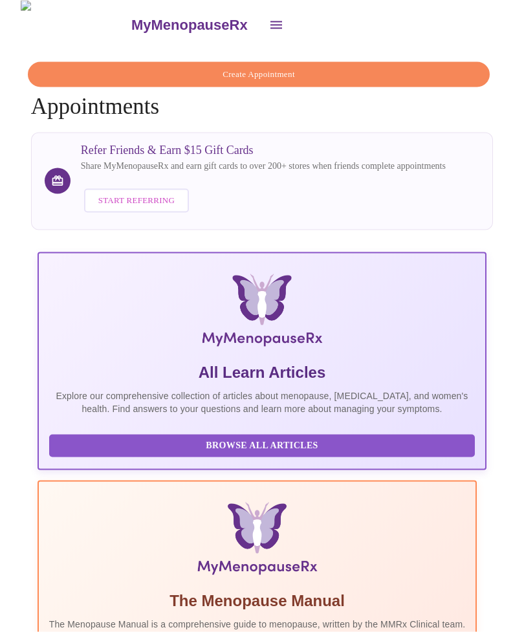
scroll to position [5, 0]
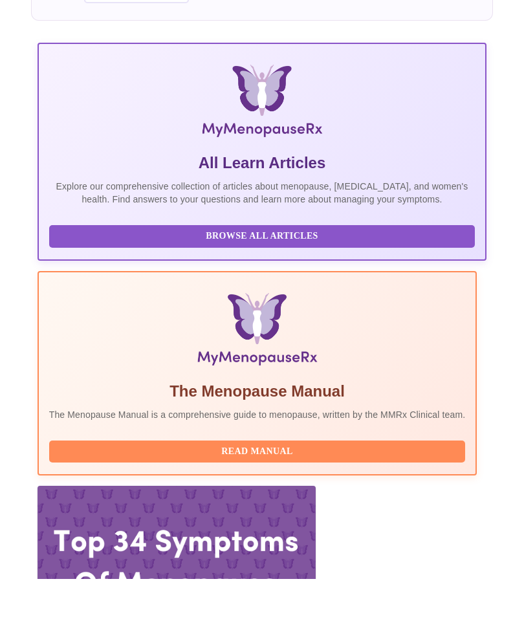
scroll to position [0, 351]
